Goal: Communication & Community: Connect with others

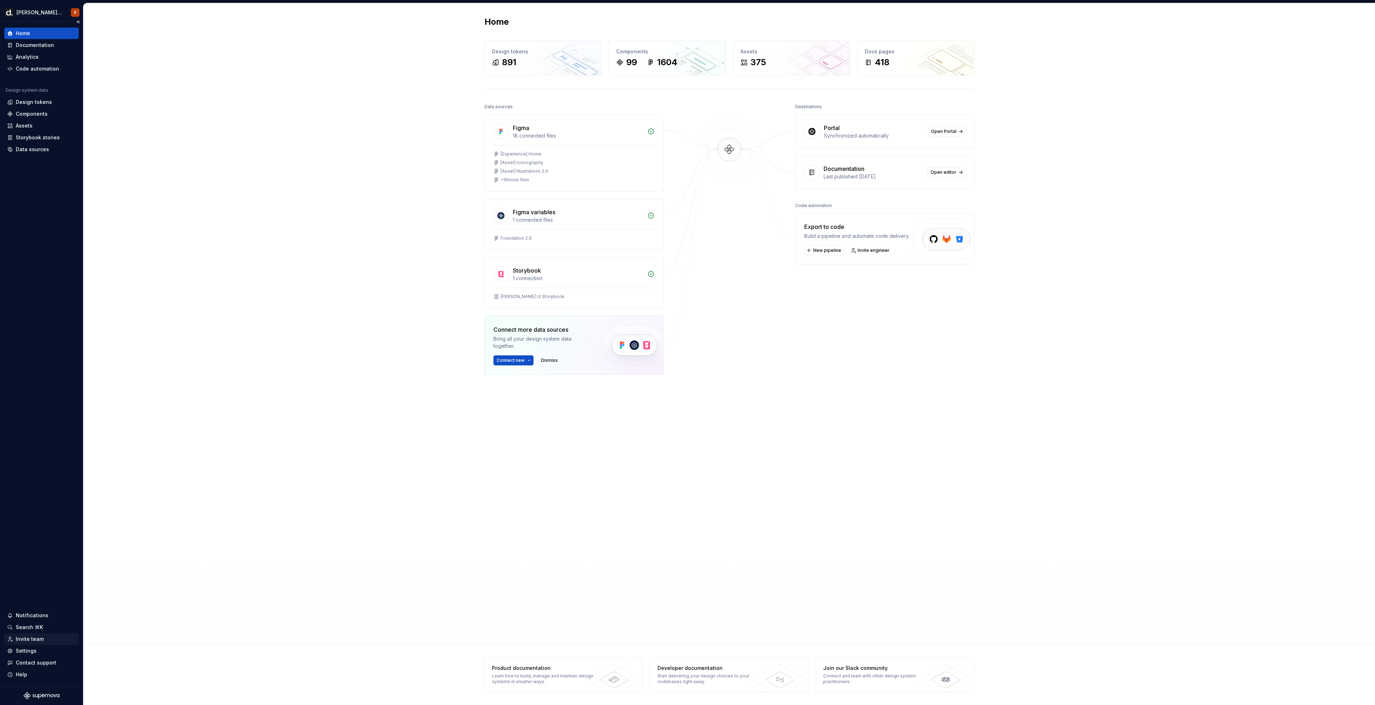
click at [43, 640] on div "Invite team" at bounding box center [41, 638] width 69 height 7
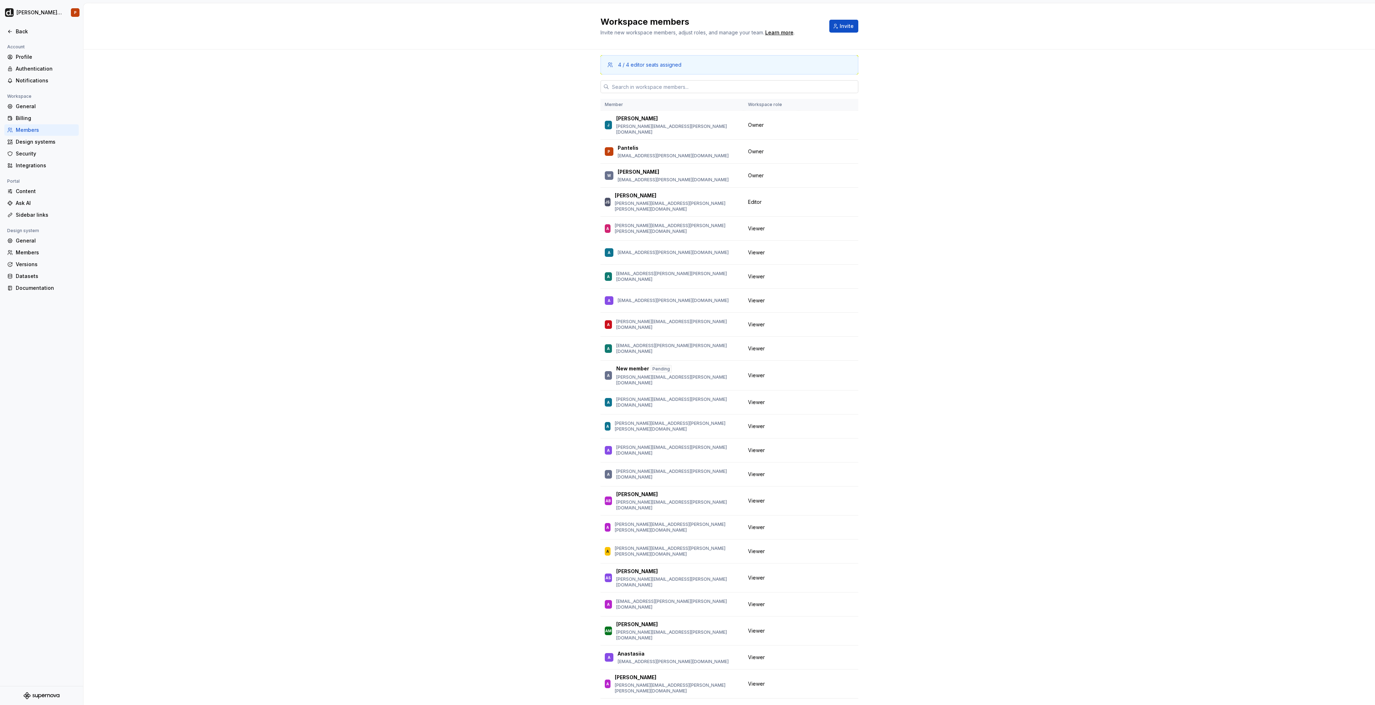
click at [650, 81] on input "text" at bounding box center [733, 86] width 249 height 13
click at [839, 22] on button "Invite" at bounding box center [843, 26] width 29 height 13
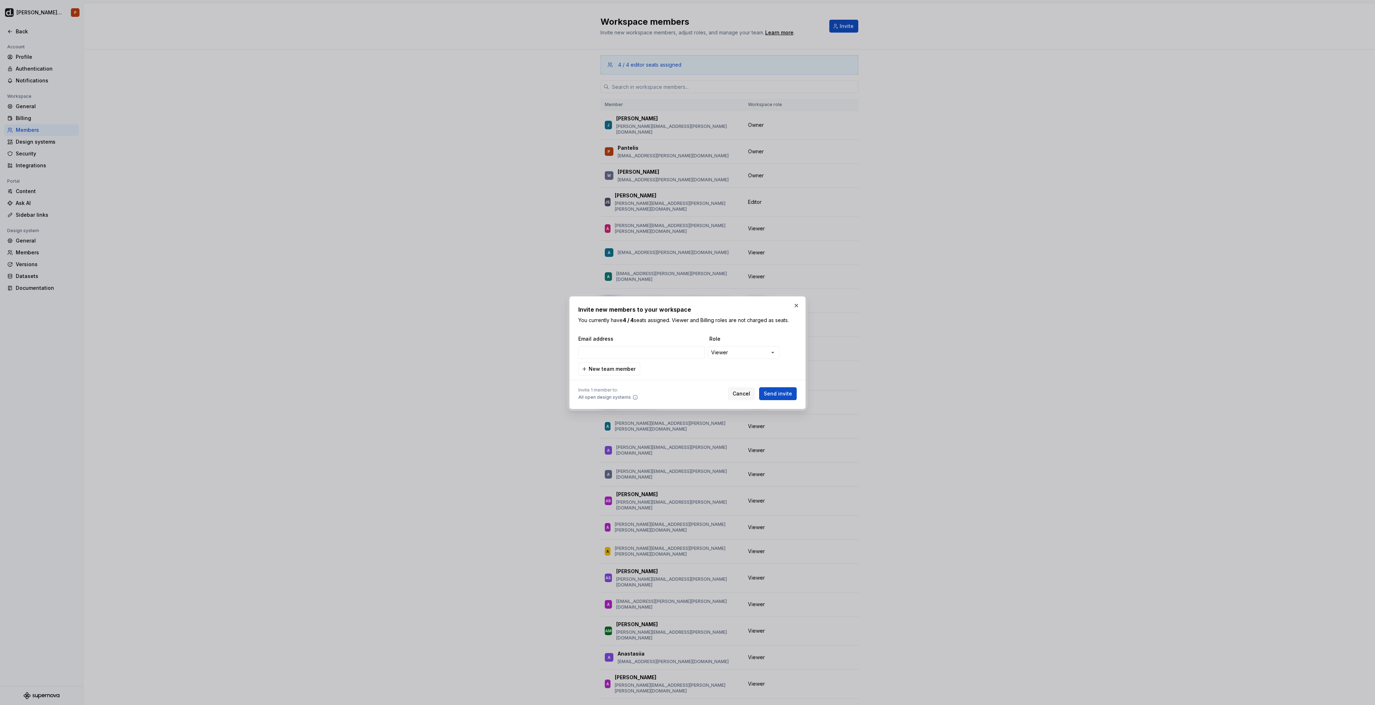
type input "[EMAIL_ADDRESS][PERSON_NAME][DOMAIN_NAME]"
click at [782, 386] on div "Invite 1 member to: All open design systems Cancel Send invite" at bounding box center [687, 392] width 218 height 16
click at [785, 392] on span "Send invite" at bounding box center [778, 393] width 28 height 7
